Goal: Navigation & Orientation: Find specific page/section

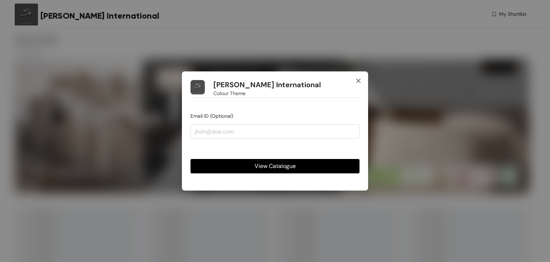
click at [357, 79] on icon "close" at bounding box center [359, 81] width 6 height 6
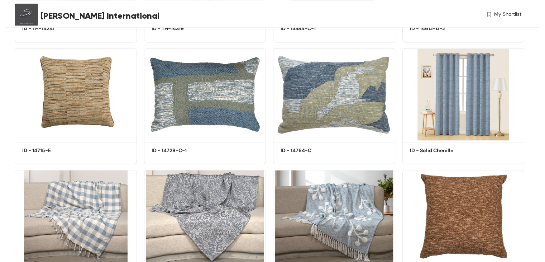
scroll to position [1218, 0]
